Goal: Transaction & Acquisition: Purchase product/service

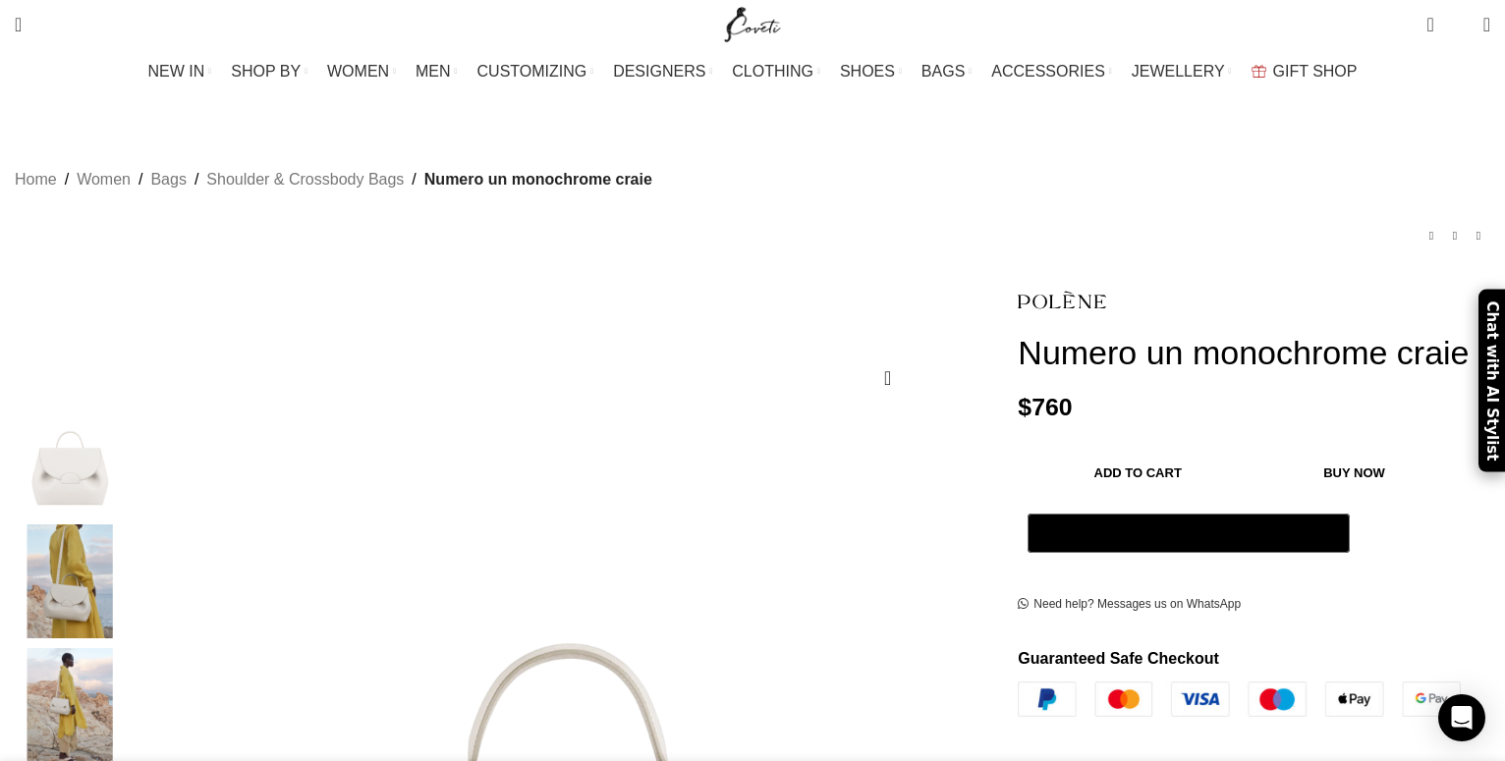
scroll to position [0, 206]
